Goal: Transaction & Acquisition: Purchase product/service

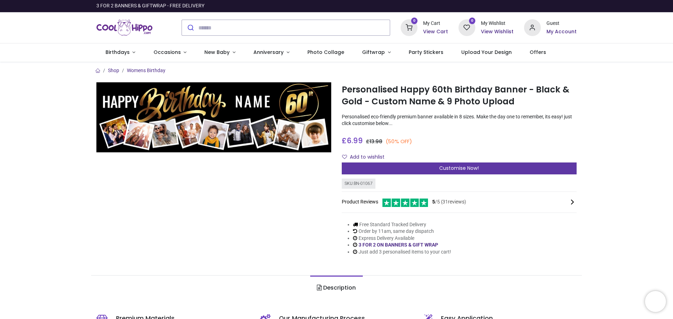
click at [395, 167] on div "Customise Now!" at bounding box center [459, 169] width 235 height 12
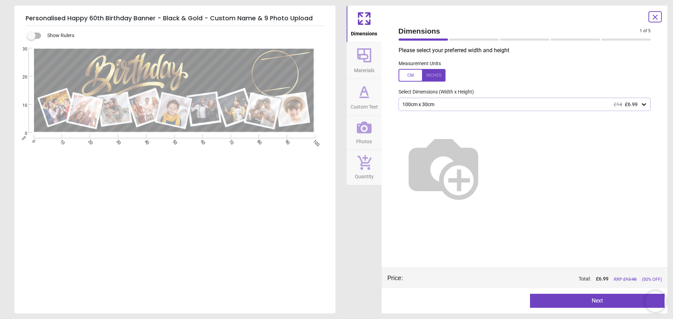
click at [589, 301] on button "Next" at bounding box center [597, 301] width 135 height 14
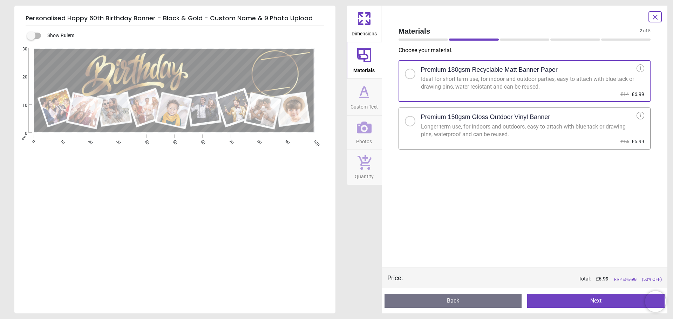
click at [603, 305] on button "Next" at bounding box center [595, 301] width 137 height 14
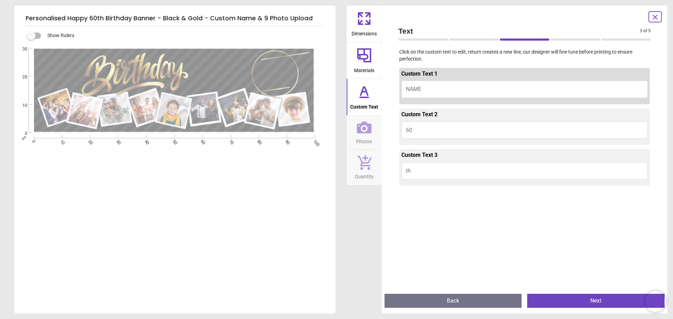
click at [466, 87] on button "NAME" at bounding box center [524, 90] width 247 height 18
click at [432, 88] on button "NAME" at bounding box center [524, 90] width 247 height 18
click at [425, 91] on button "NAME" at bounding box center [524, 90] width 247 height 18
type textarea "*****"
click at [444, 126] on button "60" at bounding box center [524, 130] width 247 height 18
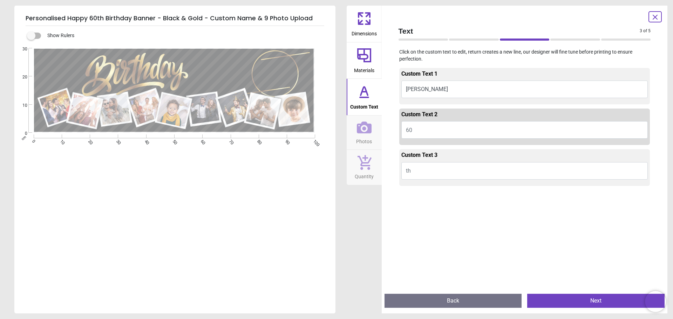
click at [453, 177] on button "th" at bounding box center [524, 171] width 247 height 18
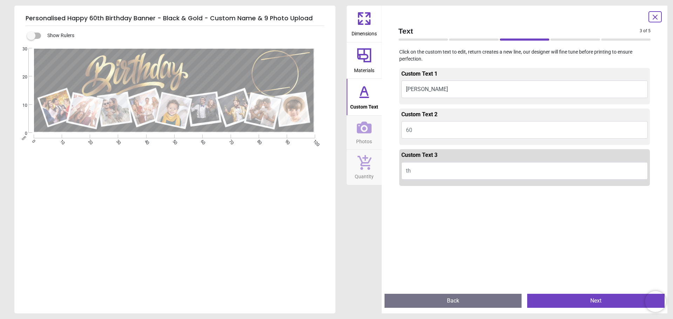
click at [623, 301] on button "Next" at bounding box center [595, 301] width 137 height 14
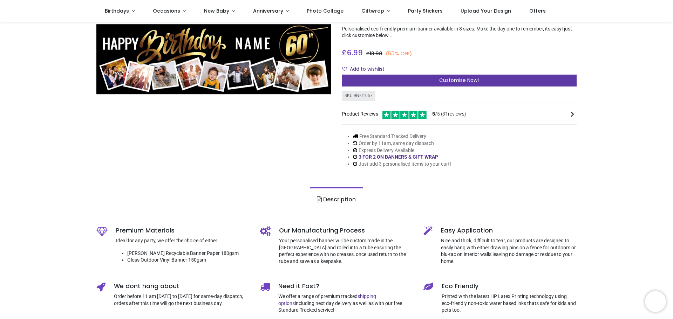
scroll to position [35, 0]
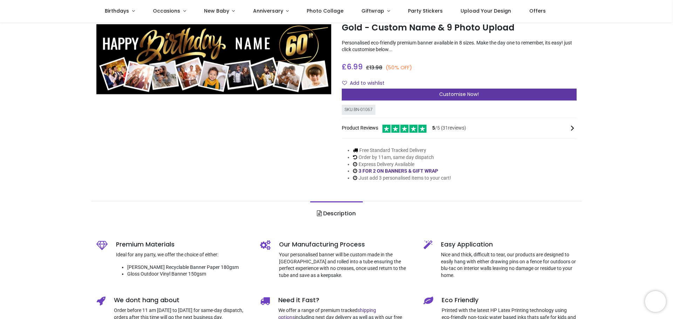
click at [456, 95] on span "Customise Now!" at bounding box center [459, 94] width 40 height 7
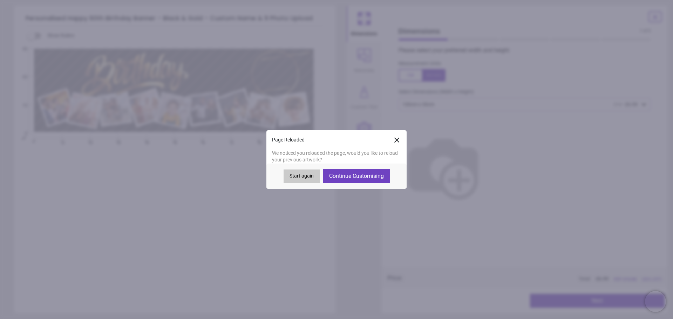
click at [361, 178] on button "Continue Customising" at bounding box center [356, 176] width 67 height 14
type textarea "*****"
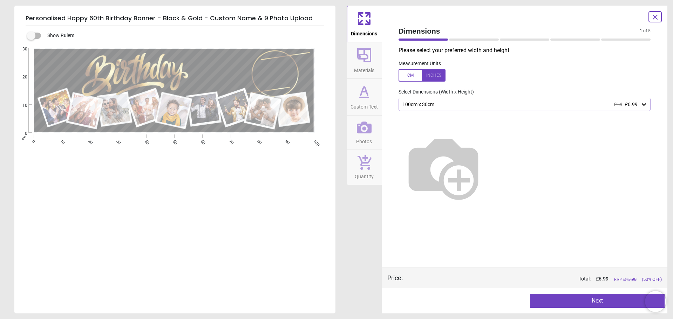
click at [574, 301] on button "Next" at bounding box center [597, 301] width 135 height 14
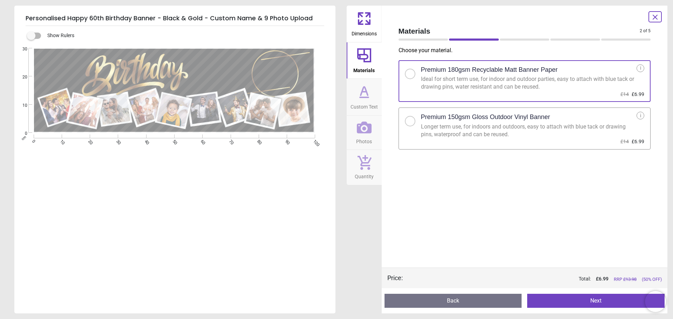
click at [582, 307] on button "Next" at bounding box center [595, 301] width 137 height 14
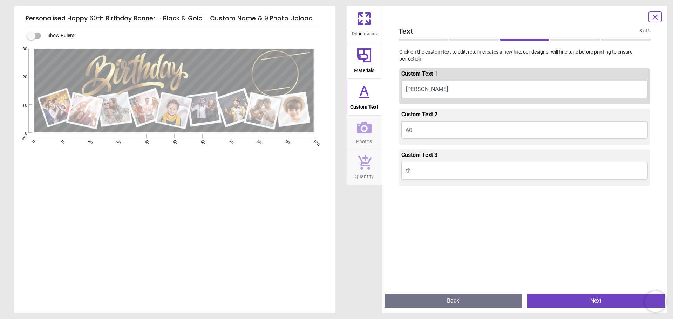
click at [579, 300] on button "Next" at bounding box center [595, 301] width 137 height 14
